Goal: Task Accomplishment & Management: Use online tool/utility

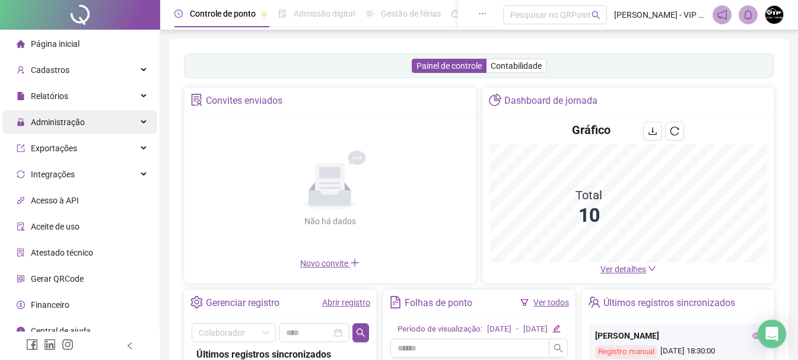
click at [101, 119] on div "Administração" at bounding box center [79, 122] width 155 height 24
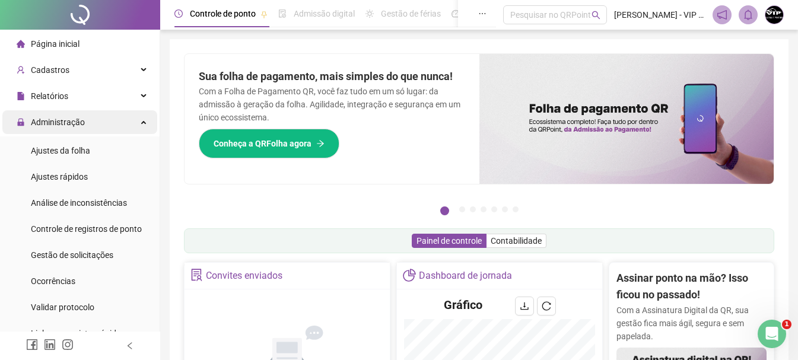
click at [119, 122] on div "Administração" at bounding box center [79, 122] width 155 height 24
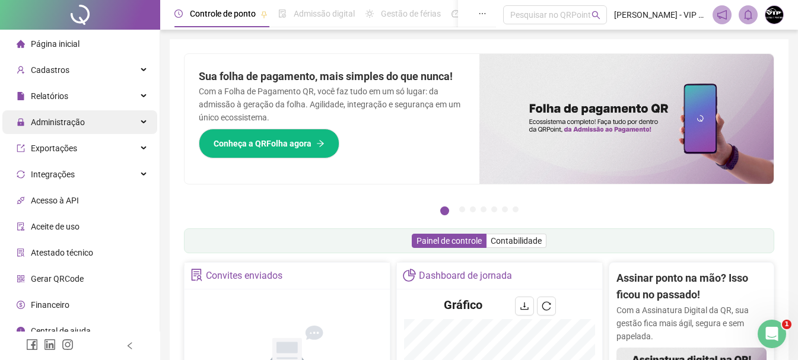
click at [119, 122] on div "Administração" at bounding box center [79, 122] width 155 height 24
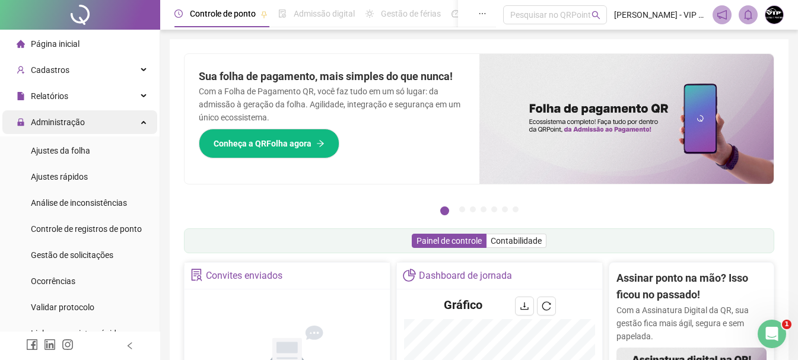
click at [119, 122] on div "Administração" at bounding box center [79, 122] width 155 height 24
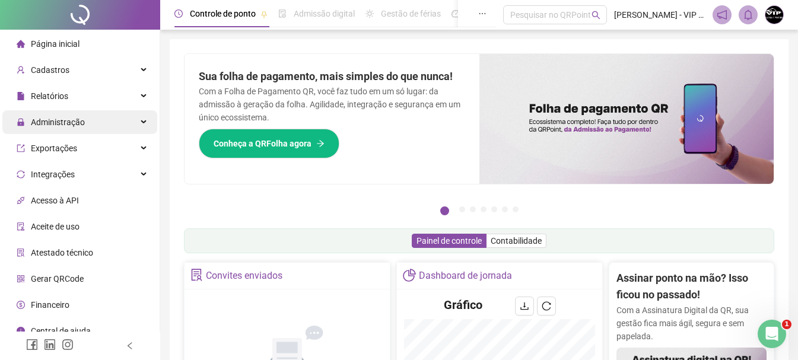
click at [119, 122] on div "Administração" at bounding box center [79, 122] width 155 height 24
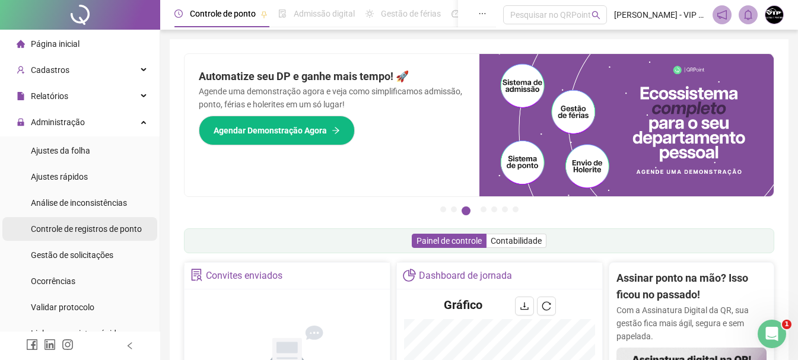
click at [107, 225] on span "Controle de registros de ponto" at bounding box center [86, 228] width 111 height 9
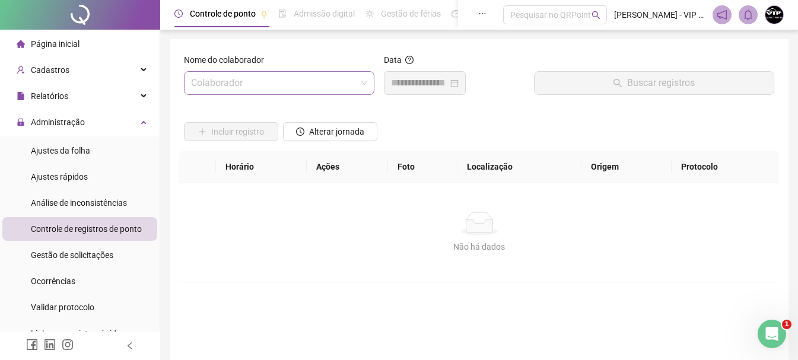
click at [363, 82] on span at bounding box center [279, 83] width 176 height 23
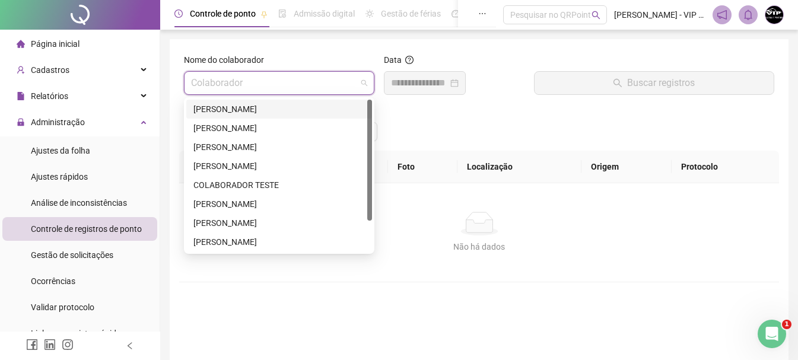
click at [286, 110] on div "[PERSON_NAME]" at bounding box center [278, 109] width 171 height 13
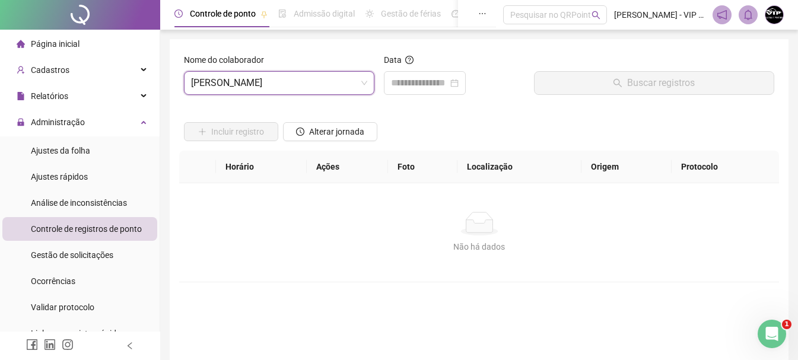
click at [483, 79] on div at bounding box center [454, 83] width 141 height 24
click at [458, 83] on div at bounding box center [425, 83] width 68 height 14
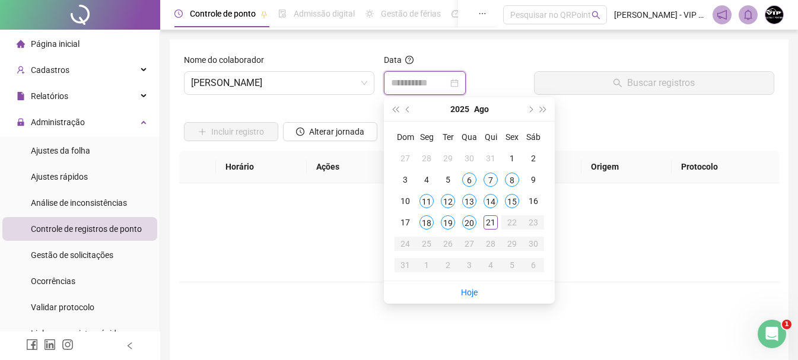
type input "**********"
click at [488, 221] on div "21" at bounding box center [490, 222] width 14 height 14
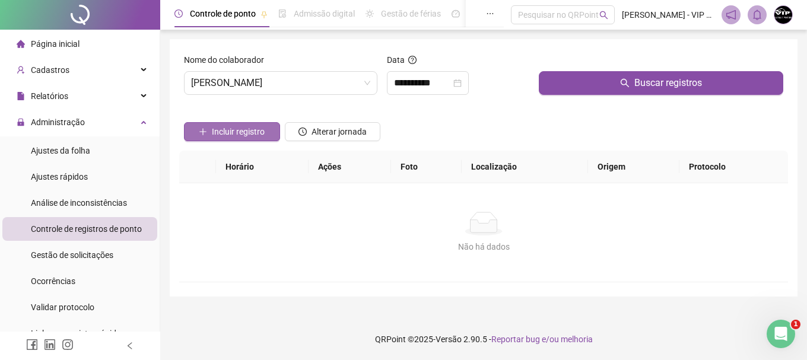
click at [238, 136] on span "Incluir registro" at bounding box center [238, 131] width 53 height 13
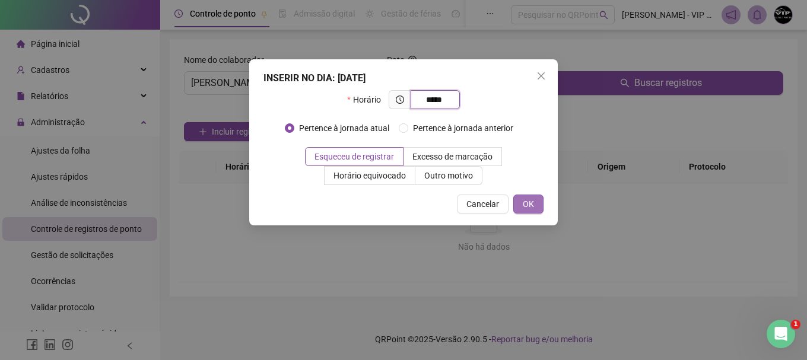
type input "*****"
click at [540, 199] on button "OK" at bounding box center [528, 204] width 30 height 19
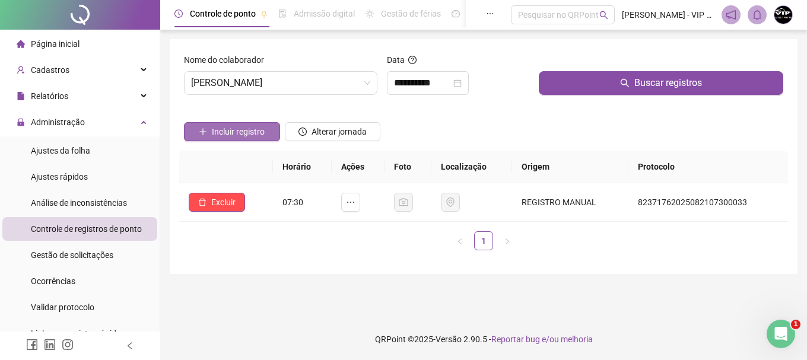
click at [239, 125] on button "Incluir registro" at bounding box center [232, 131] width 96 height 19
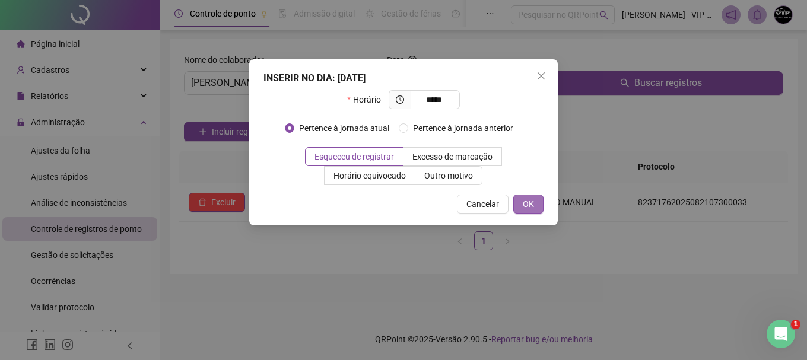
type input "*****"
click at [532, 201] on span "OK" at bounding box center [528, 204] width 11 height 13
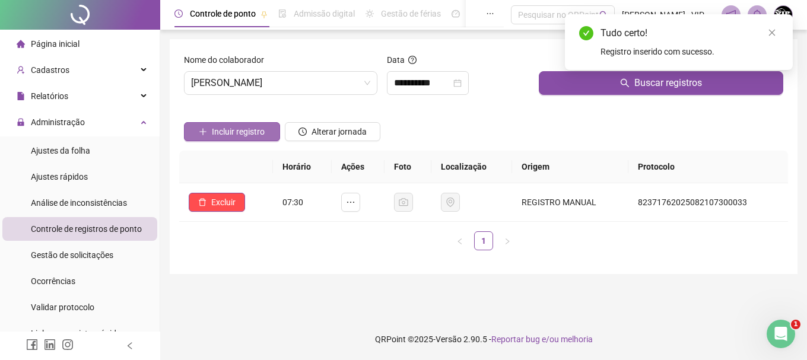
click at [249, 138] on span "Incluir registro" at bounding box center [238, 131] width 53 height 13
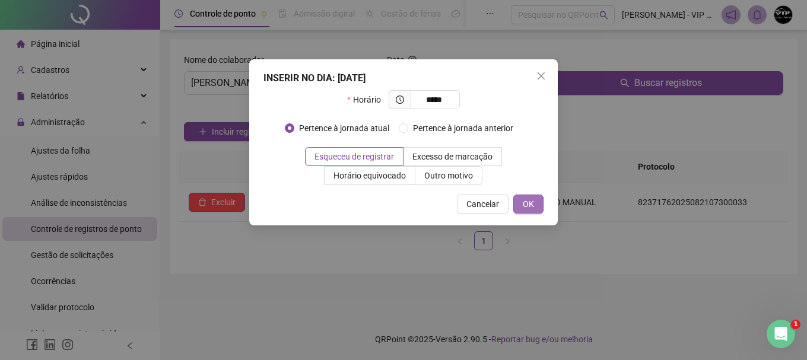
type input "*****"
click at [537, 199] on button "OK" at bounding box center [528, 204] width 30 height 19
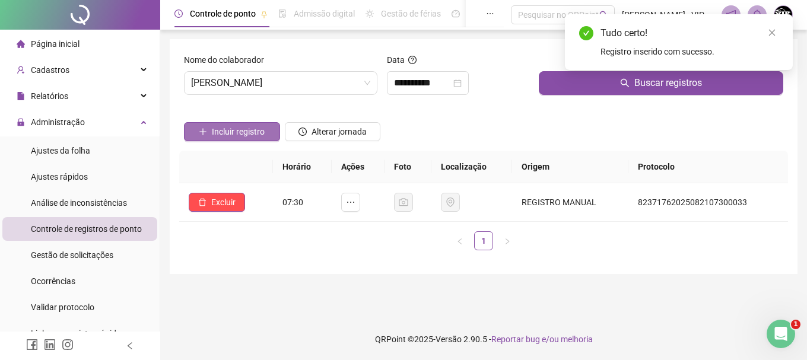
click at [231, 133] on span "Incluir registro" at bounding box center [238, 131] width 53 height 13
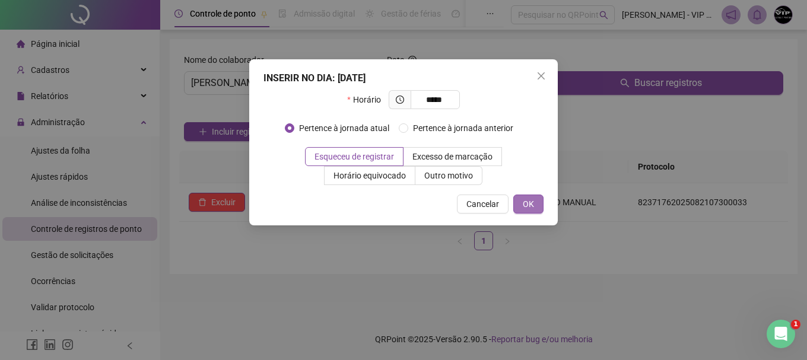
type input "*****"
click at [534, 198] on button "OK" at bounding box center [528, 204] width 30 height 19
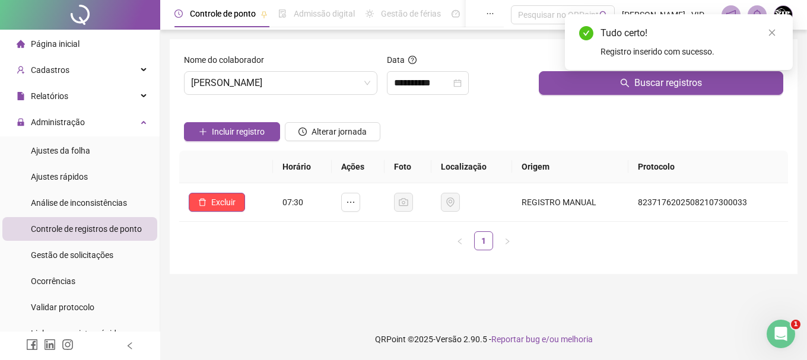
click at [77, 39] on span "Página inicial" at bounding box center [55, 43] width 49 height 9
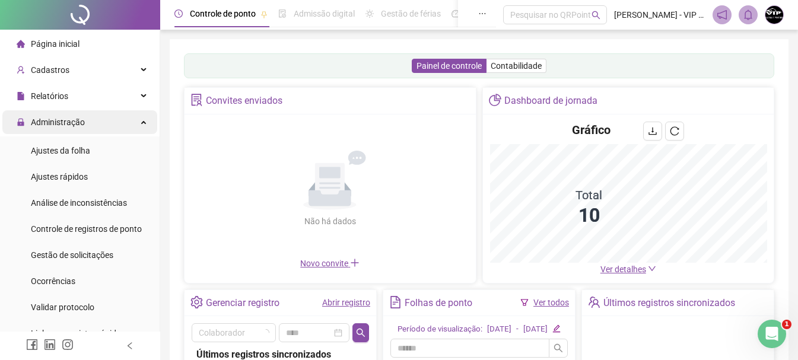
click at [59, 122] on span "Administração" at bounding box center [58, 121] width 54 height 9
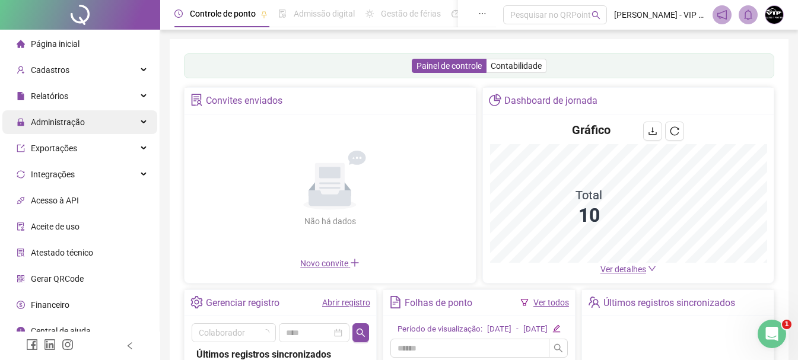
click at [59, 122] on span "Administração" at bounding box center [58, 121] width 54 height 9
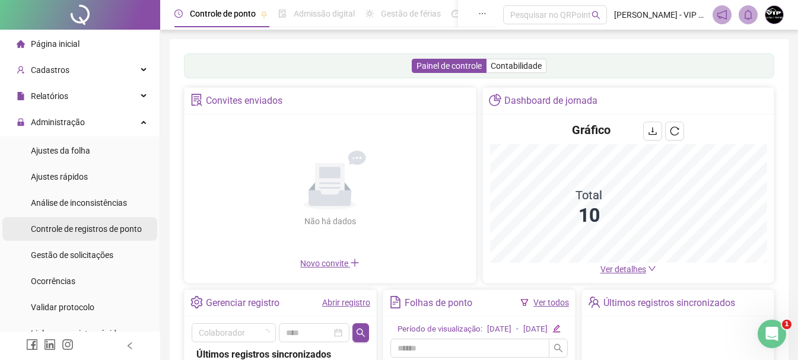
click at [98, 235] on div "Controle de registros de ponto" at bounding box center [86, 229] width 111 height 24
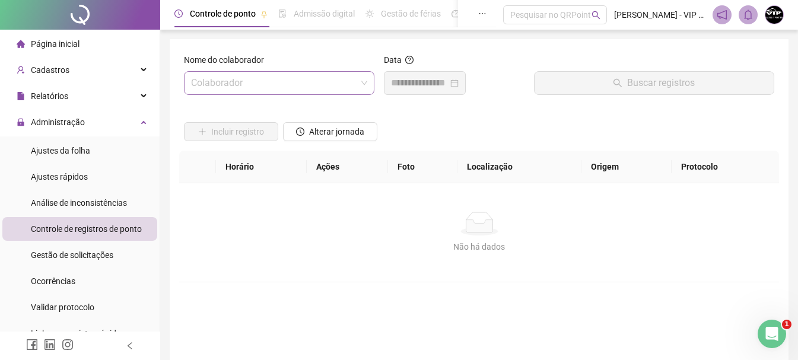
click at [361, 79] on span at bounding box center [279, 83] width 176 height 23
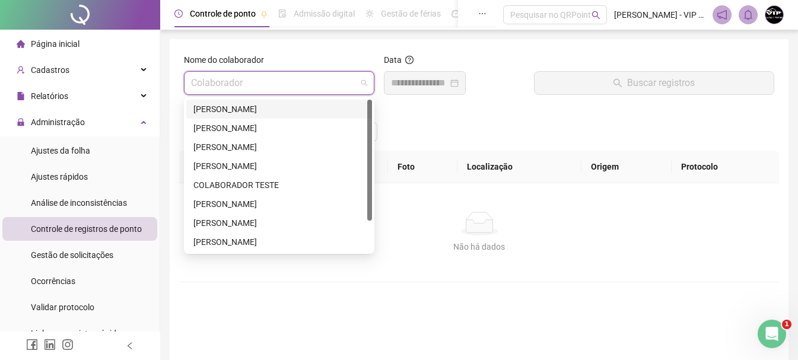
click at [323, 106] on div "[PERSON_NAME]" at bounding box center [278, 109] width 171 height 13
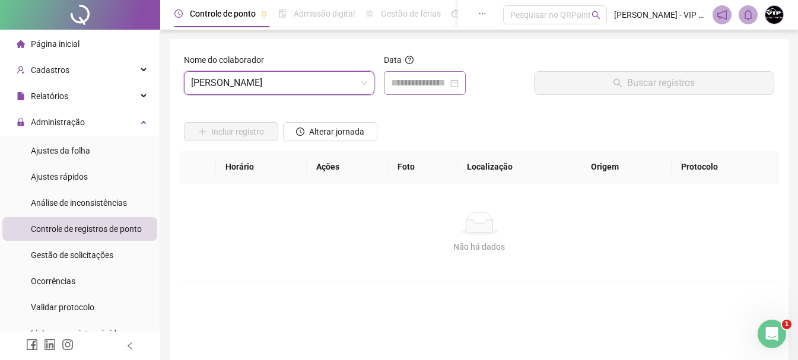
click at [458, 78] on div at bounding box center [425, 83] width 68 height 14
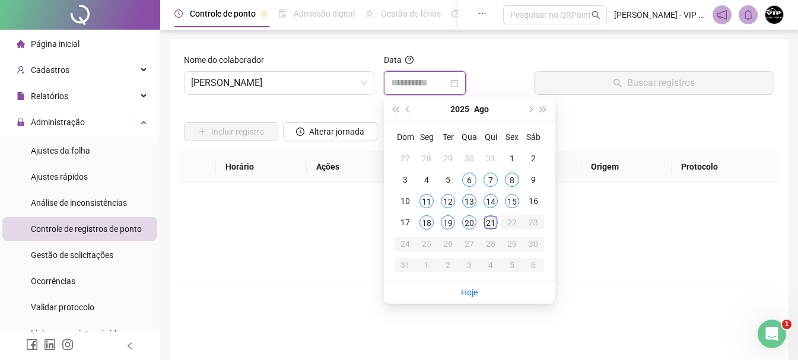
type input "**********"
click at [491, 221] on div "21" at bounding box center [490, 222] width 14 height 14
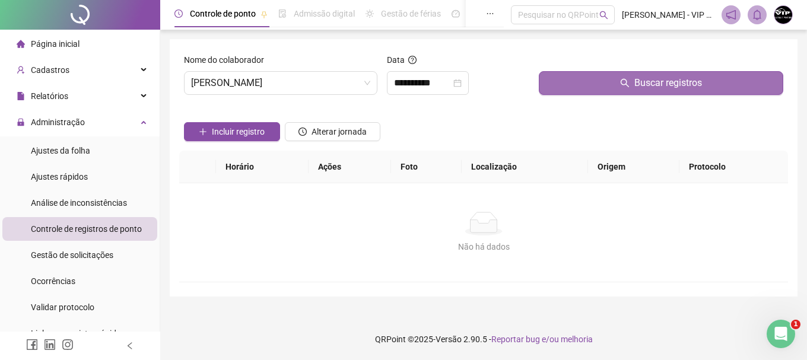
click at [698, 78] on span "Buscar registros" at bounding box center [668, 83] width 68 height 14
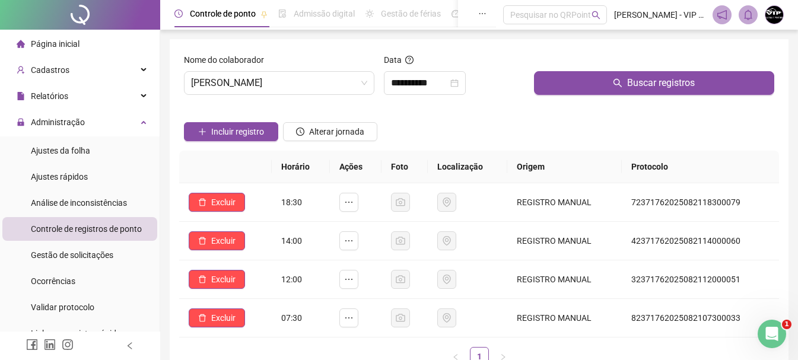
click at [59, 50] on div "Página inicial" at bounding box center [48, 44] width 63 height 24
